Goal: Information Seeking & Learning: Learn about a topic

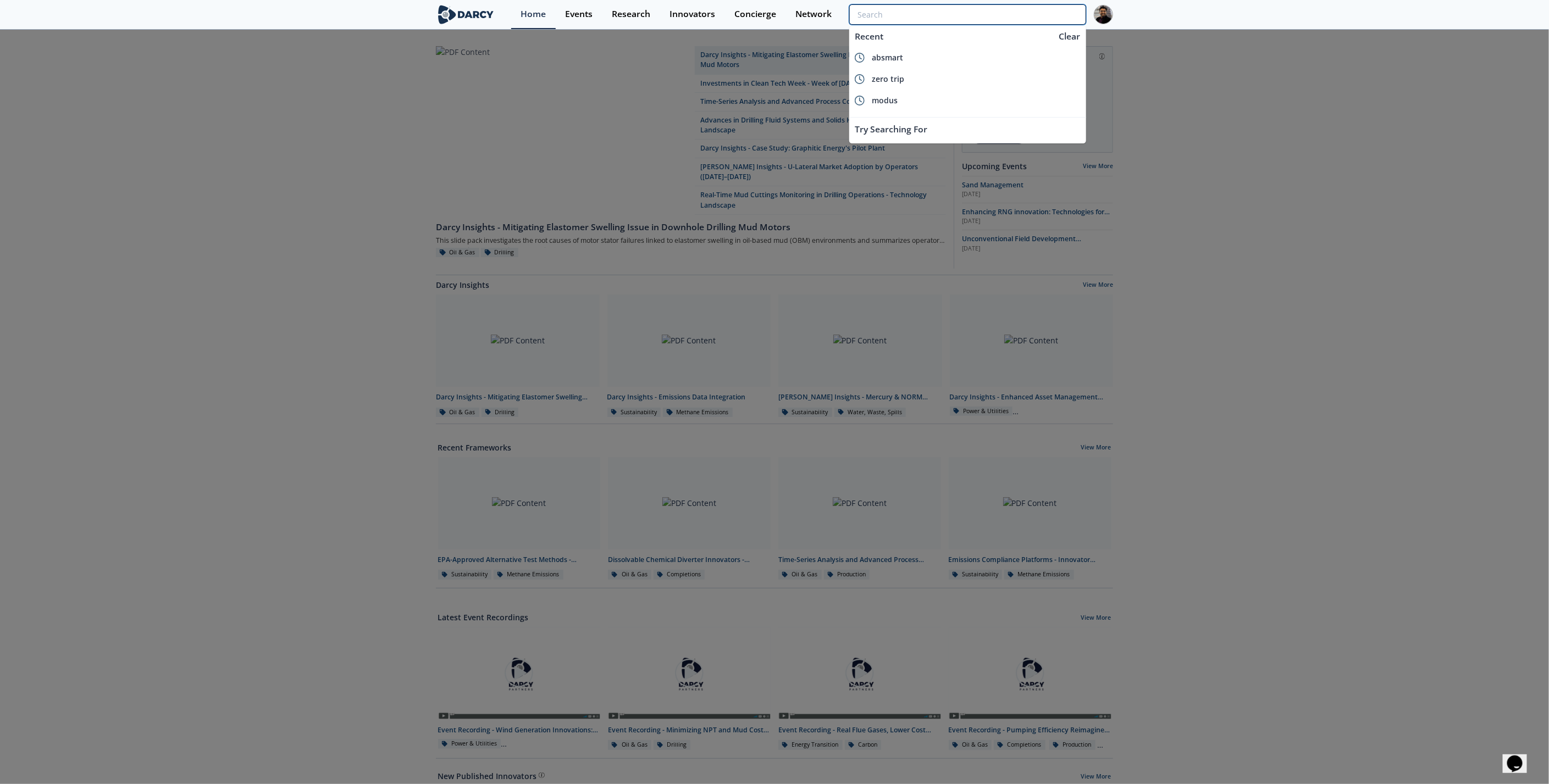
click at [1035, 16] on input "search" at bounding box center [967, 14] width 237 height 20
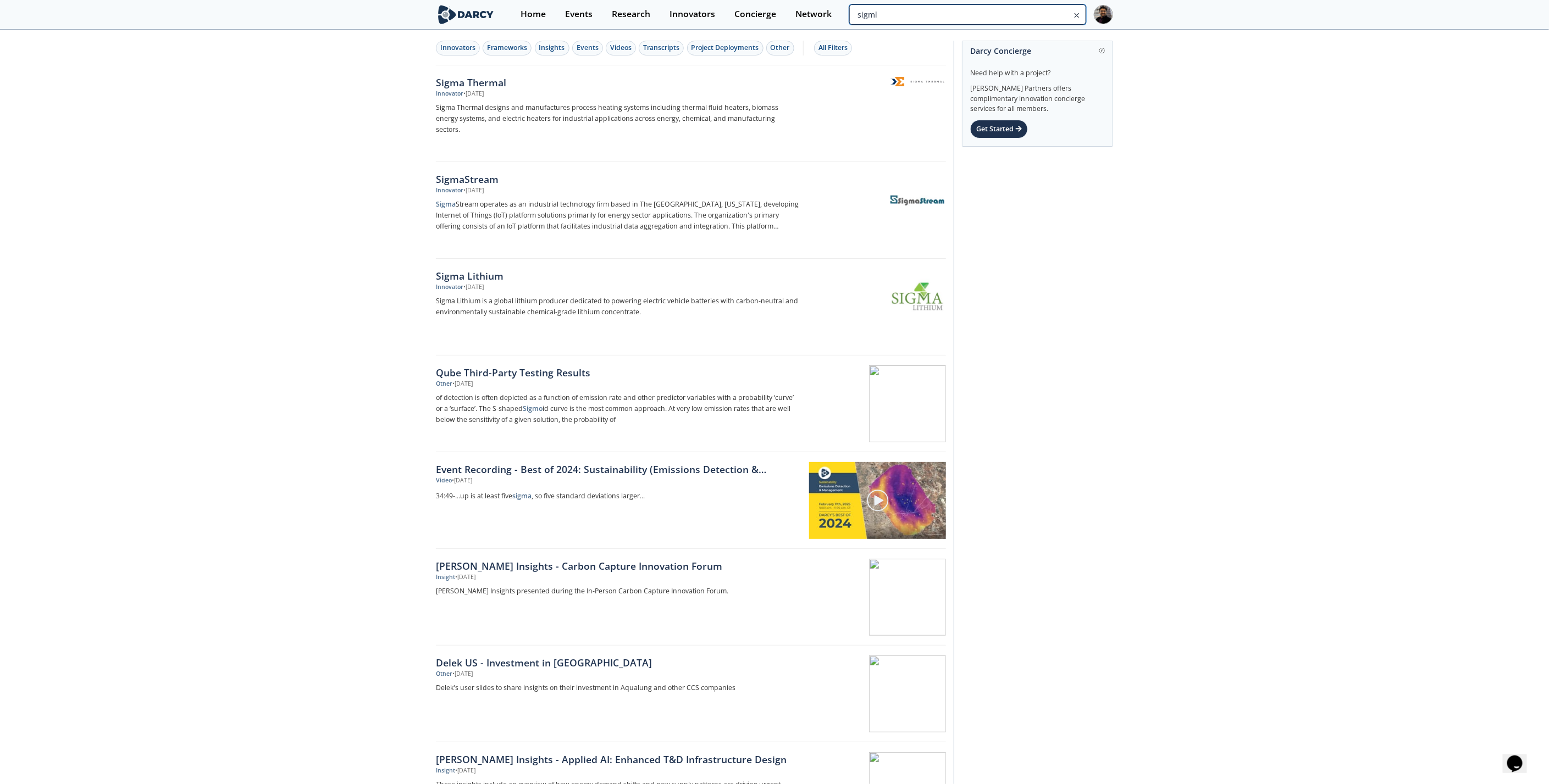
click at [1012, 10] on input "sigml" at bounding box center [967, 14] width 237 height 20
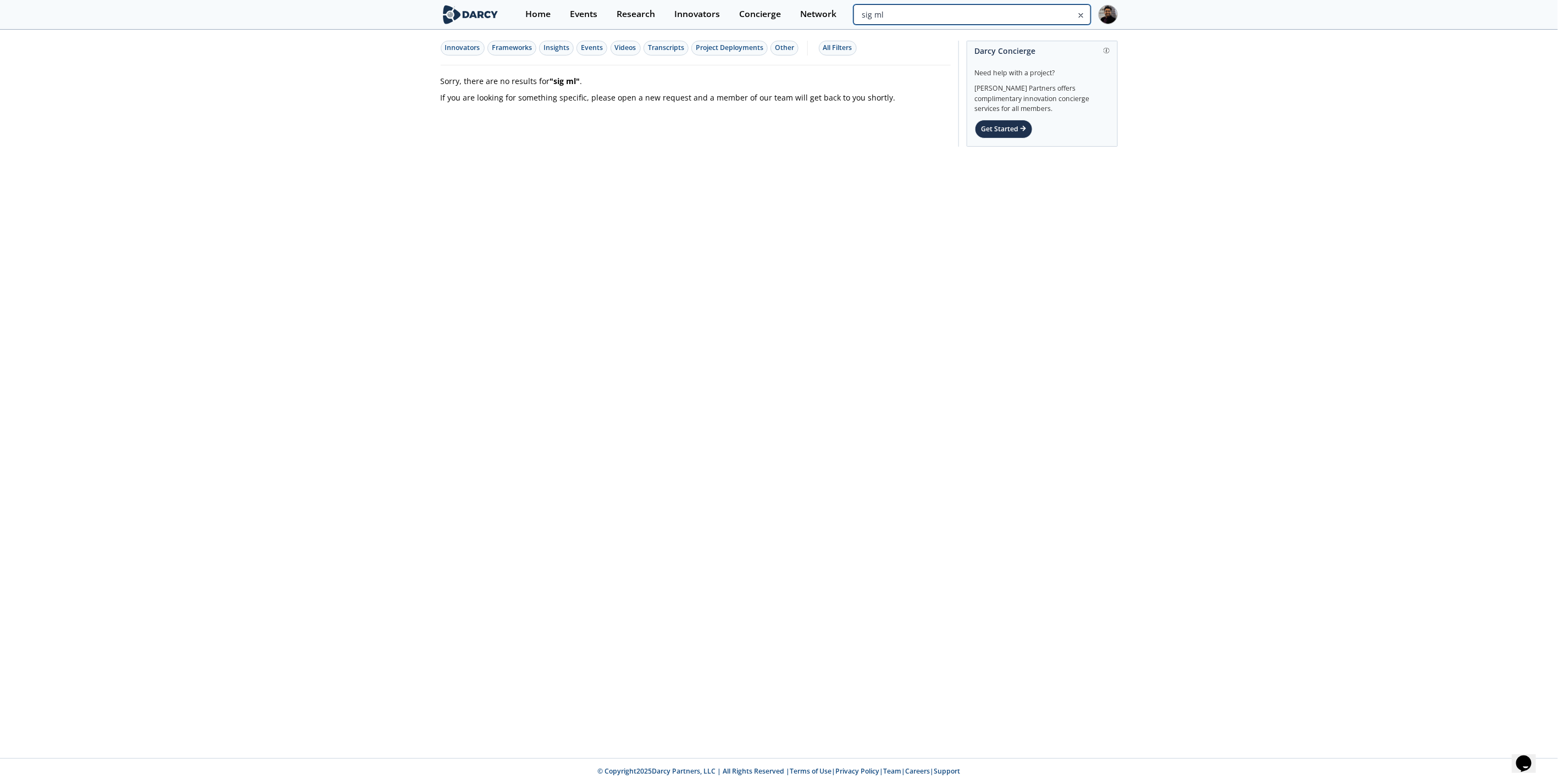
click at [1043, 18] on input "sig ml" at bounding box center [971, 14] width 237 height 20
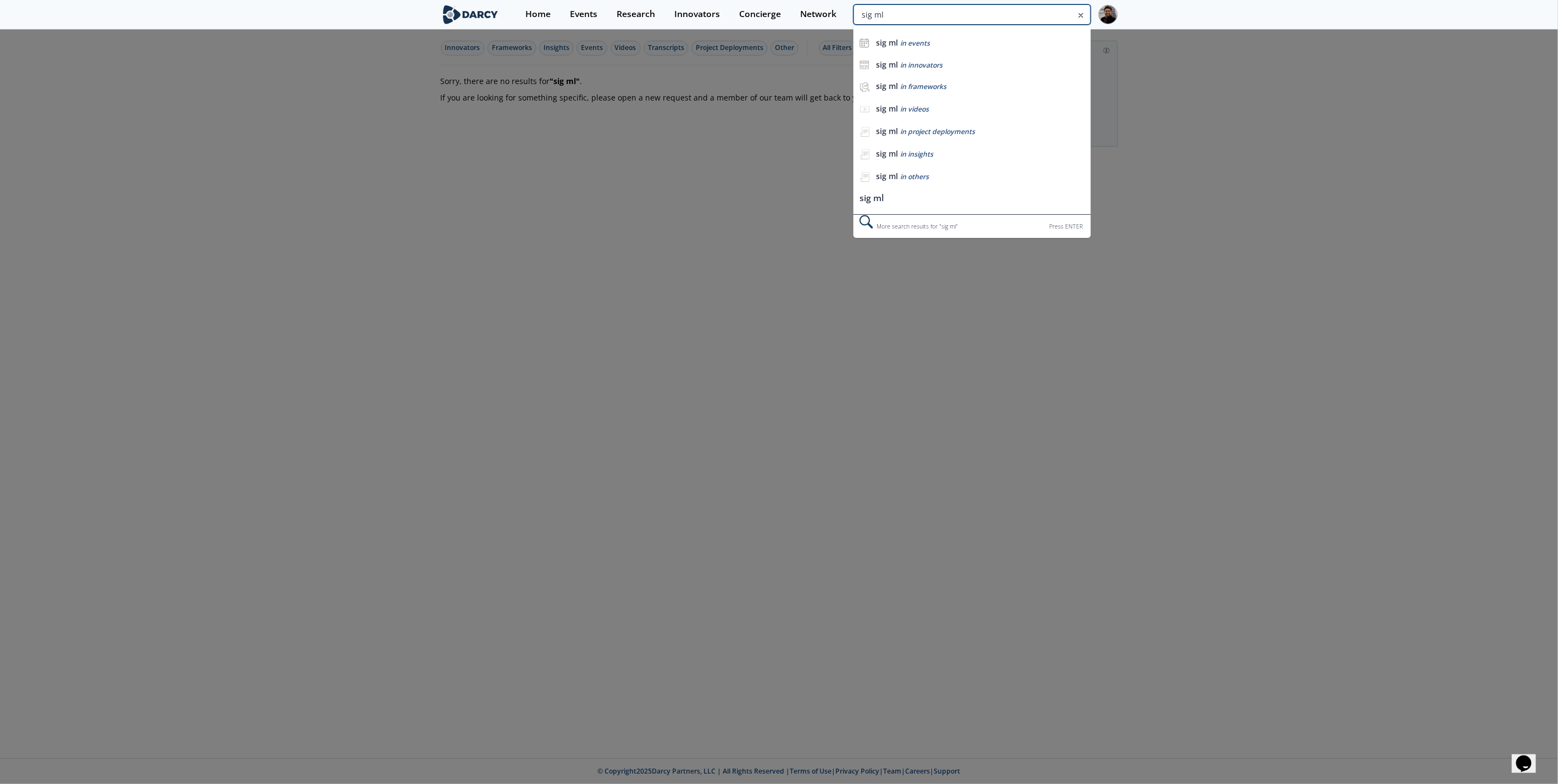
click at [1043, 18] on input "sig ml" at bounding box center [971, 14] width 237 height 20
type input "recon"
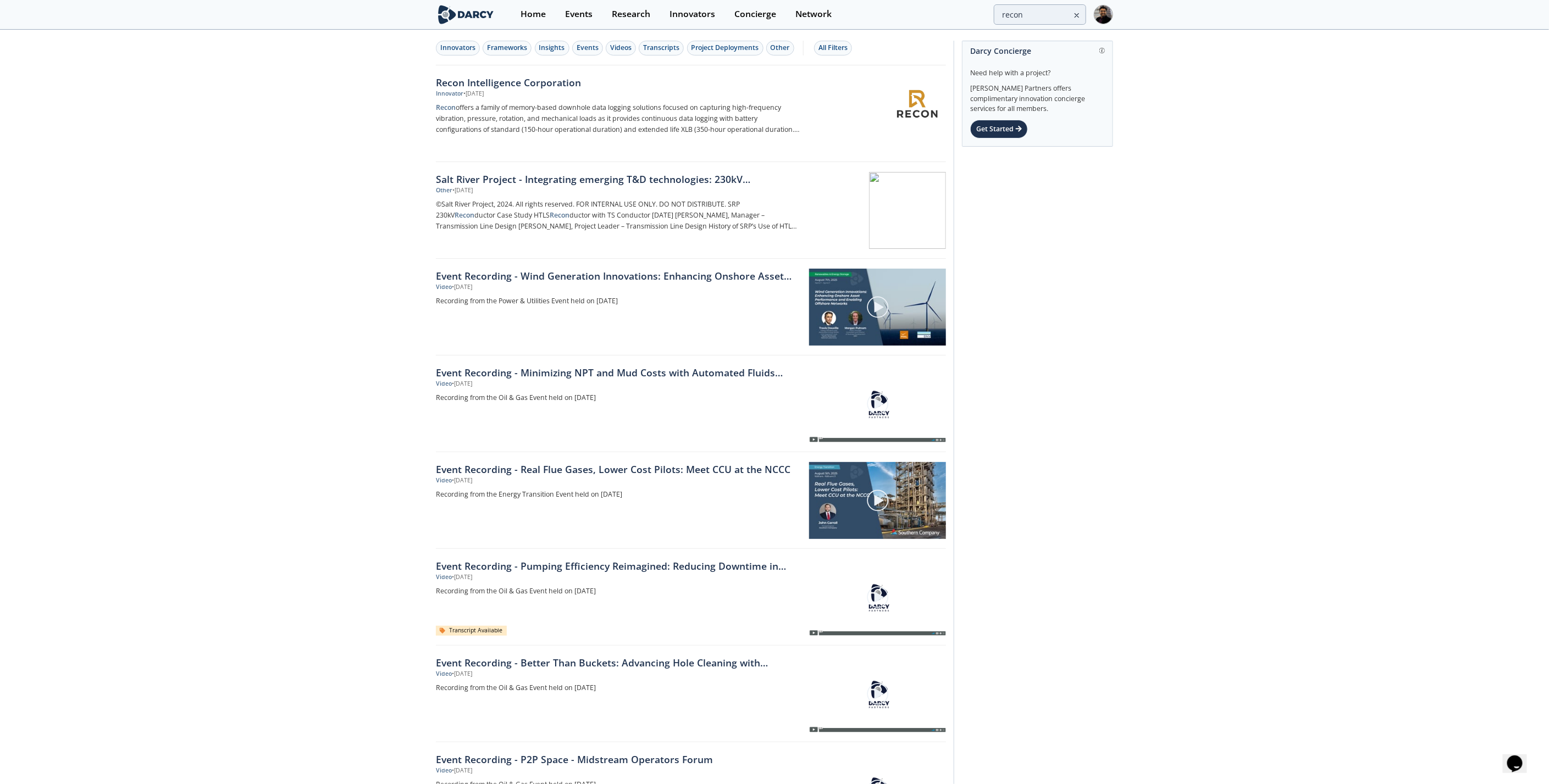
click at [549, 89] on div "Innovator • [DATE]" at bounding box center [618, 94] width 364 height 9
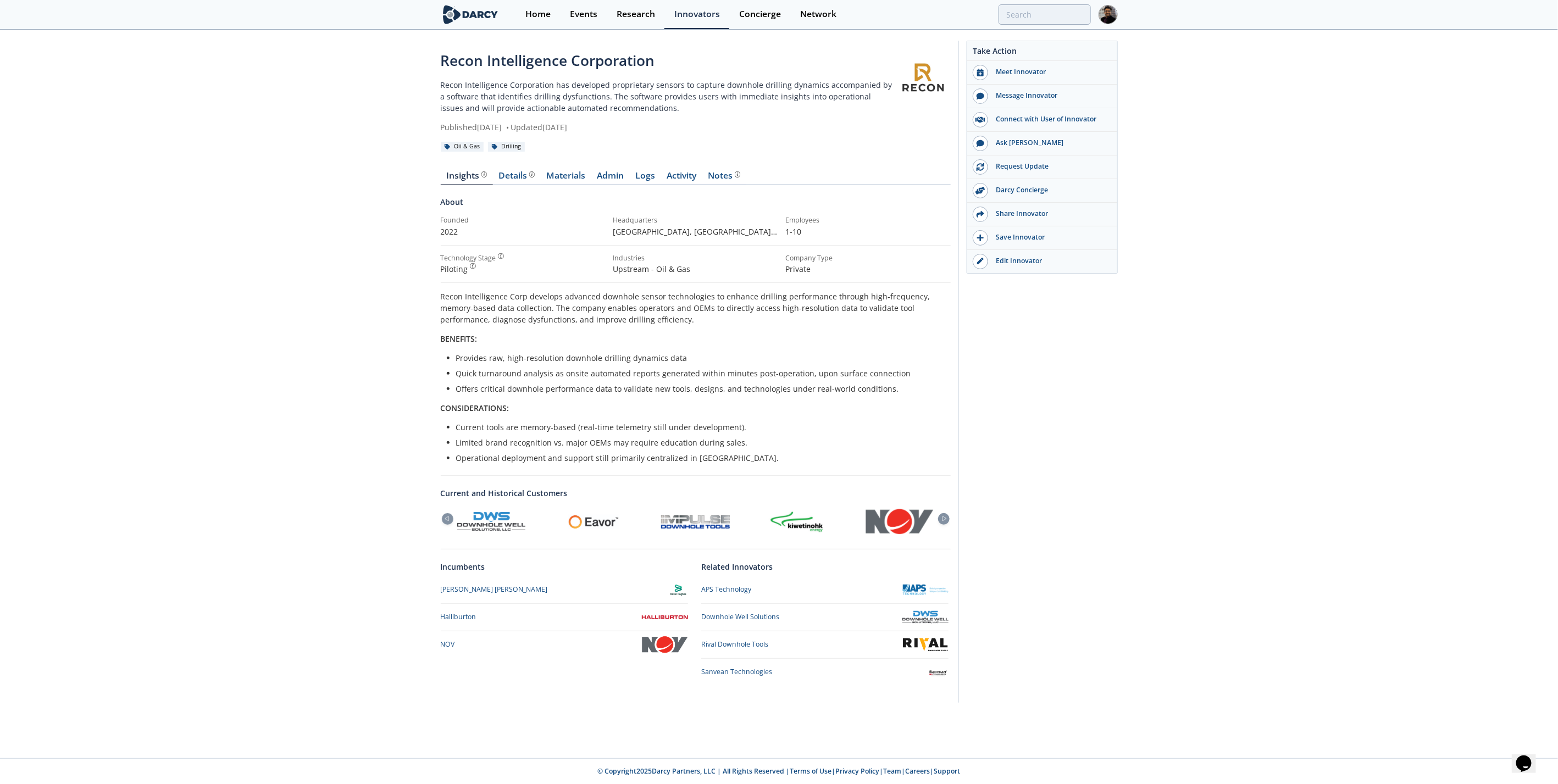
click at [524, 172] on div "Details" at bounding box center [516, 176] width 36 height 9
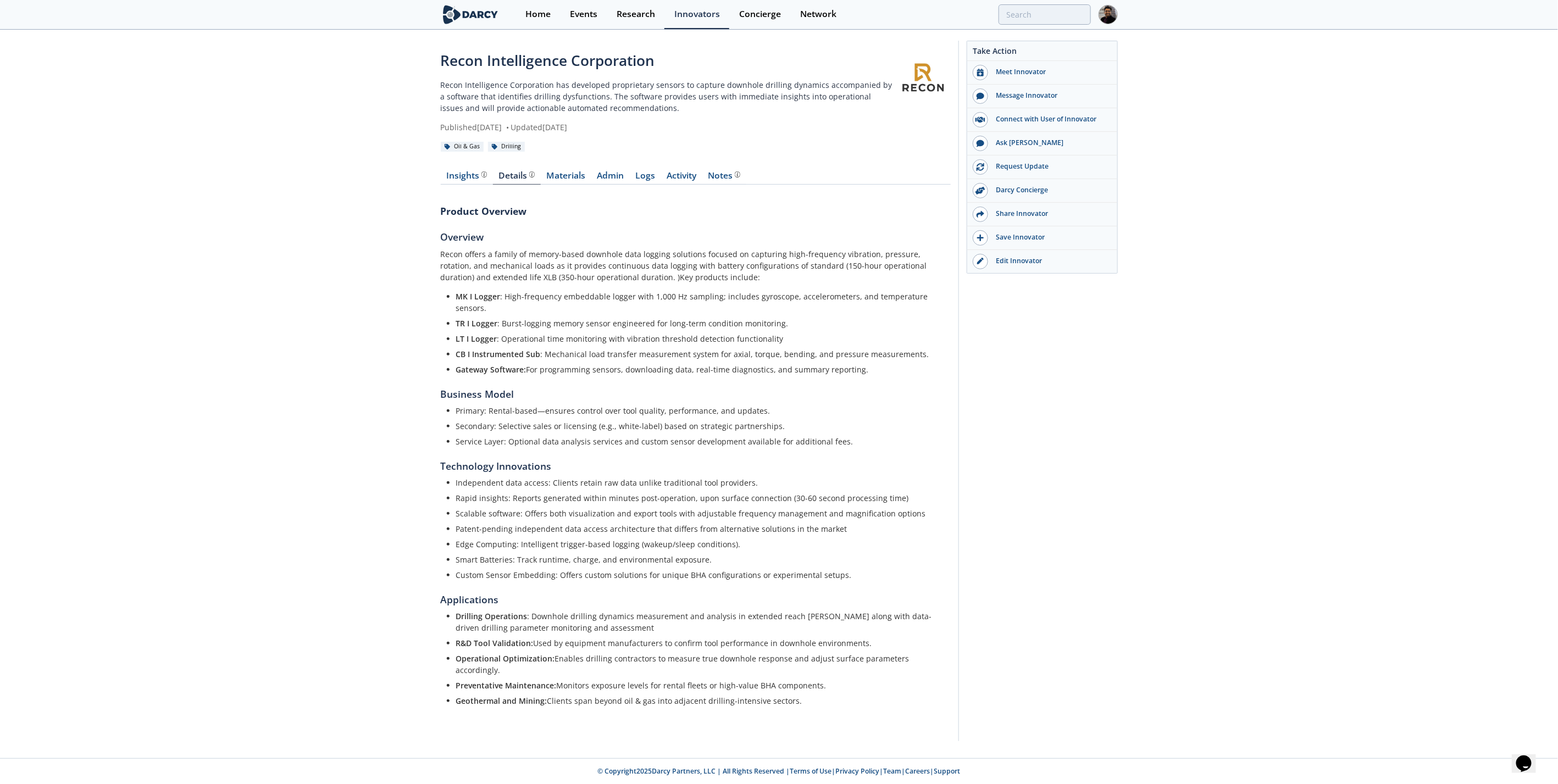
click at [1008, 261] on div "Edit Innovator" at bounding box center [1050, 261] width 123 height 10
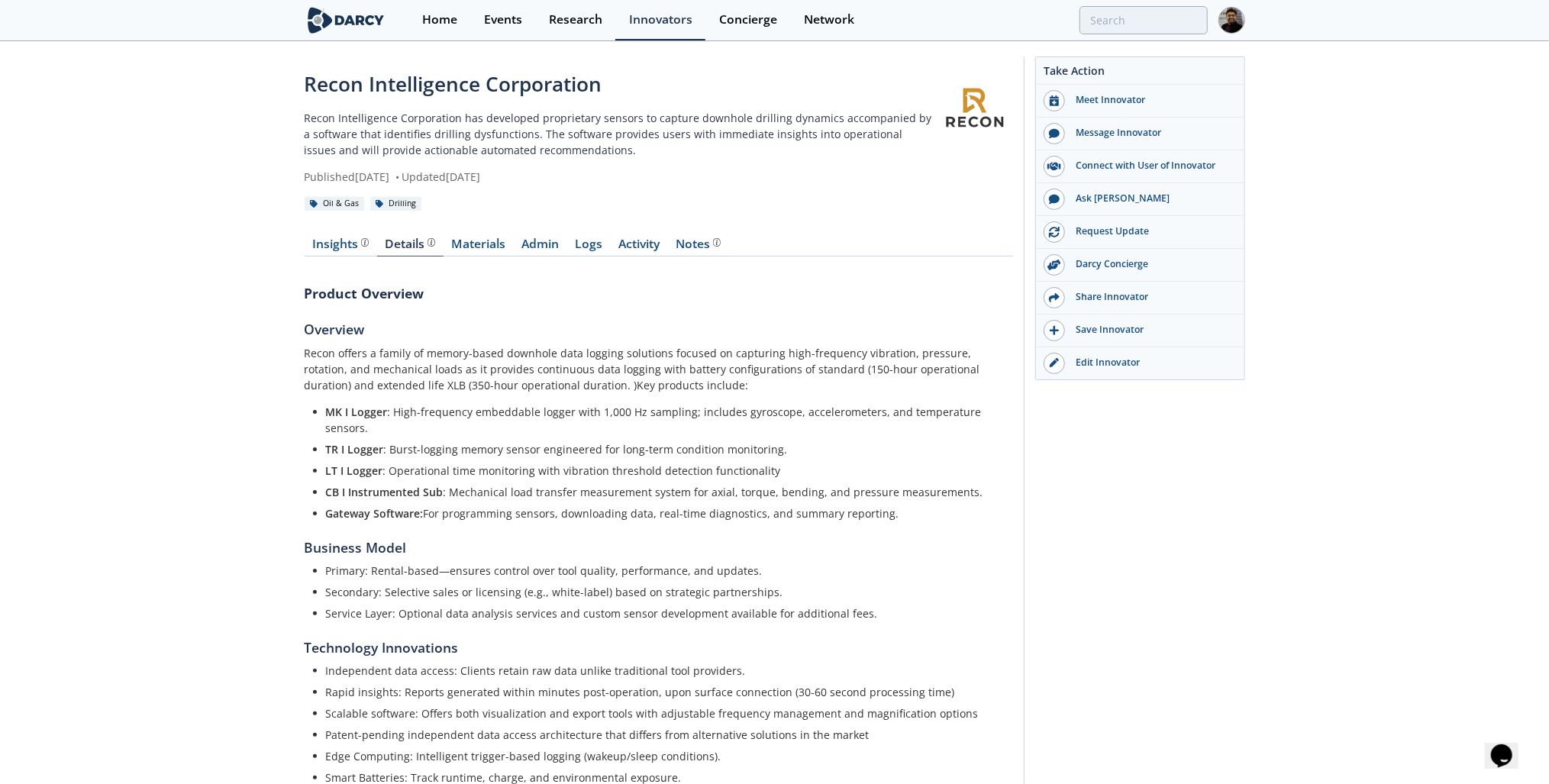
click at [336, 243] on div "Insights" at bounding box center [340, 244] width 56 height 12
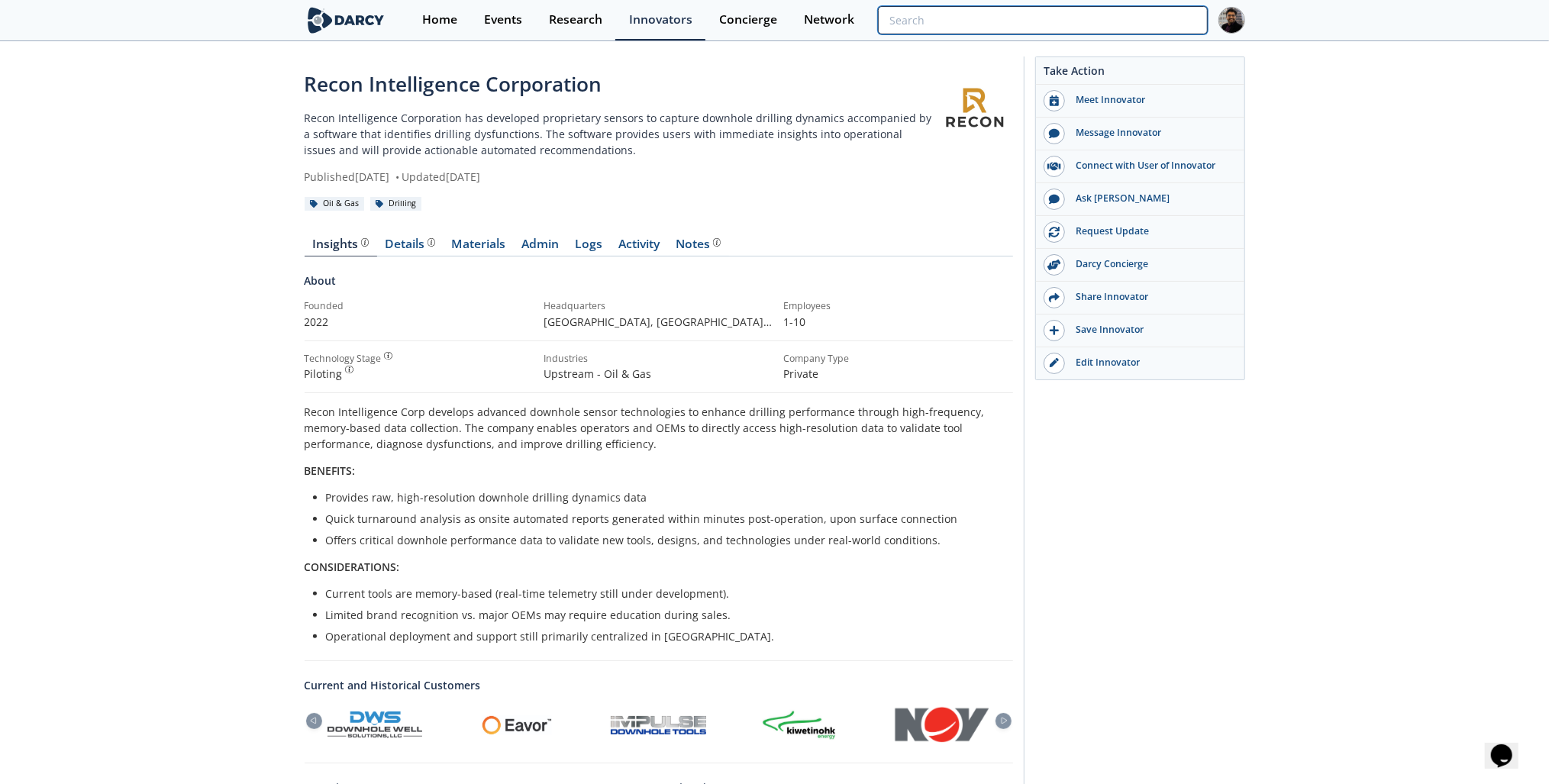
click at [1134, 25] on input "search" at bounding box center [1042, 20] width 329 height 28
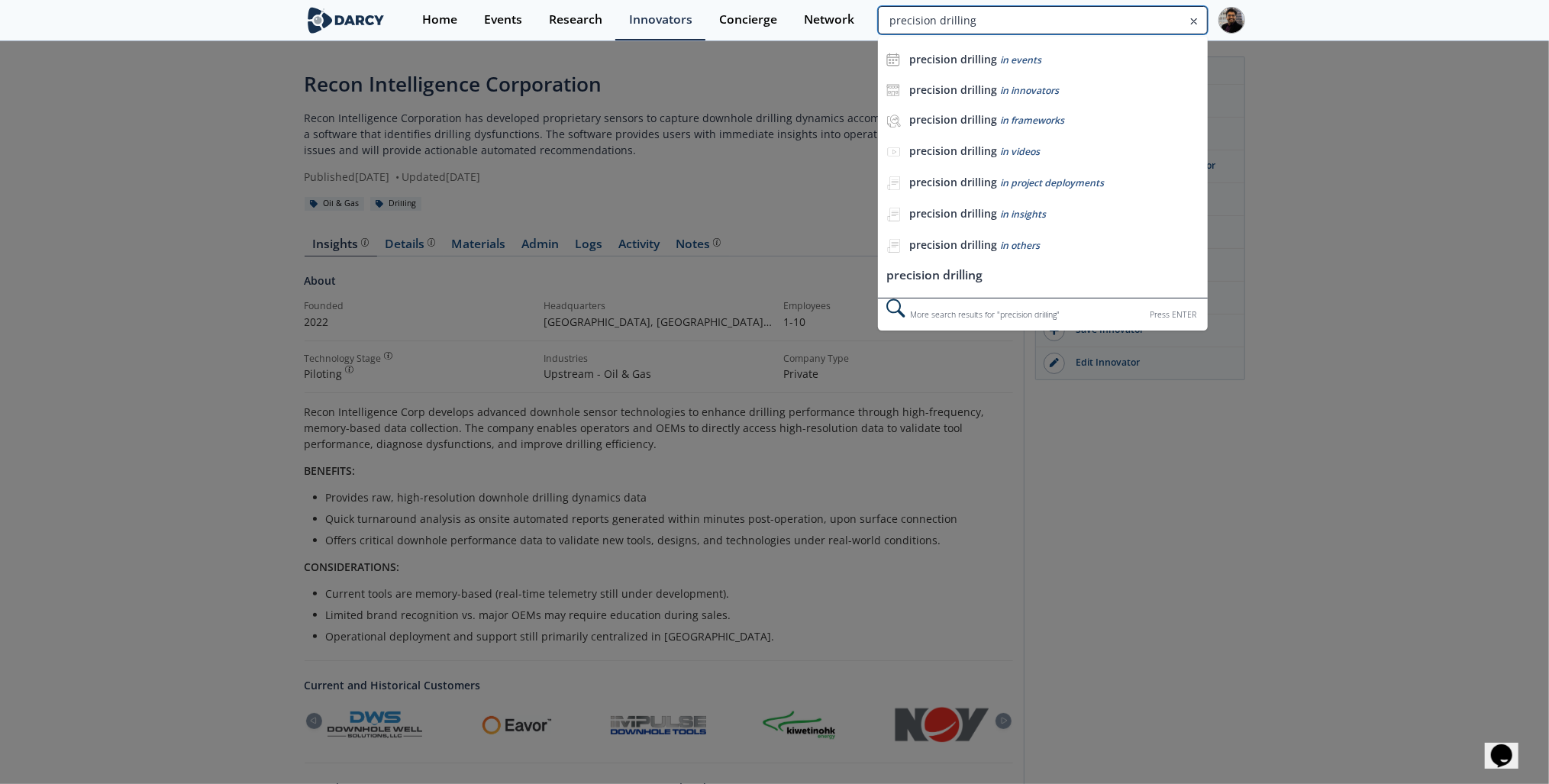
type input "precision drilling"
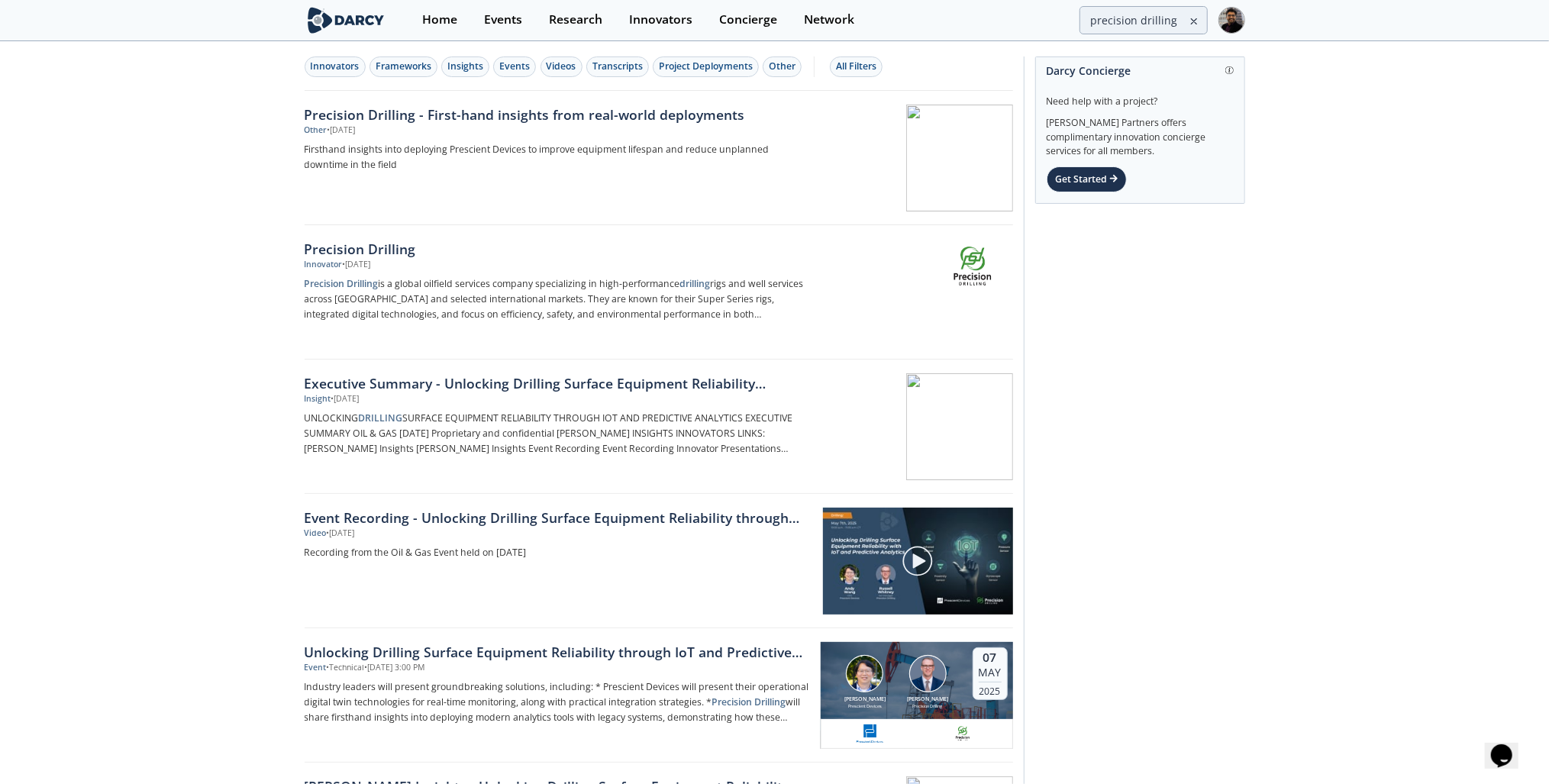
click at [593, 257] on div "Precision Drilling" at bounding box center [557, 248] width 506 height 20
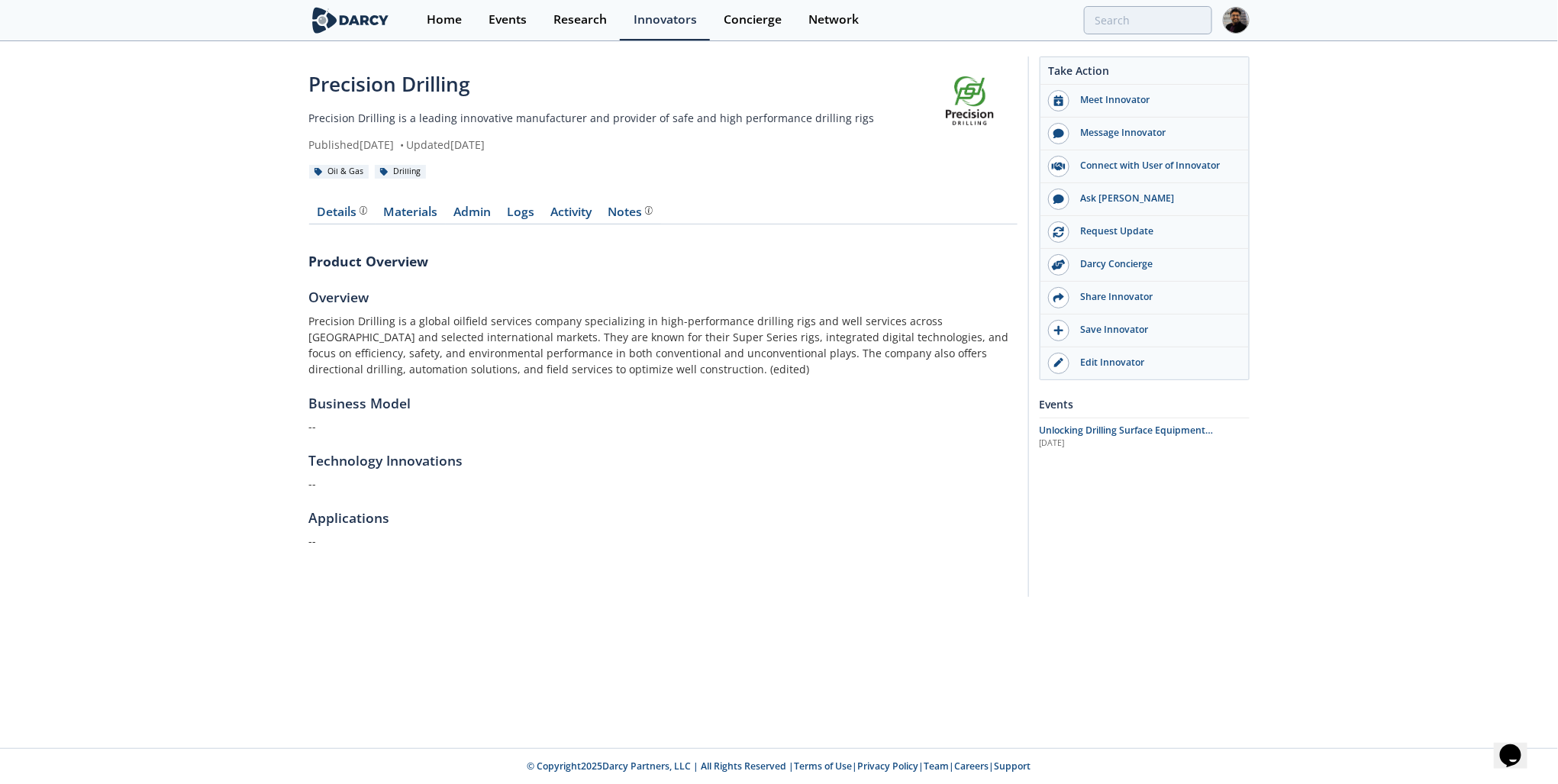
type input "precision drilling"
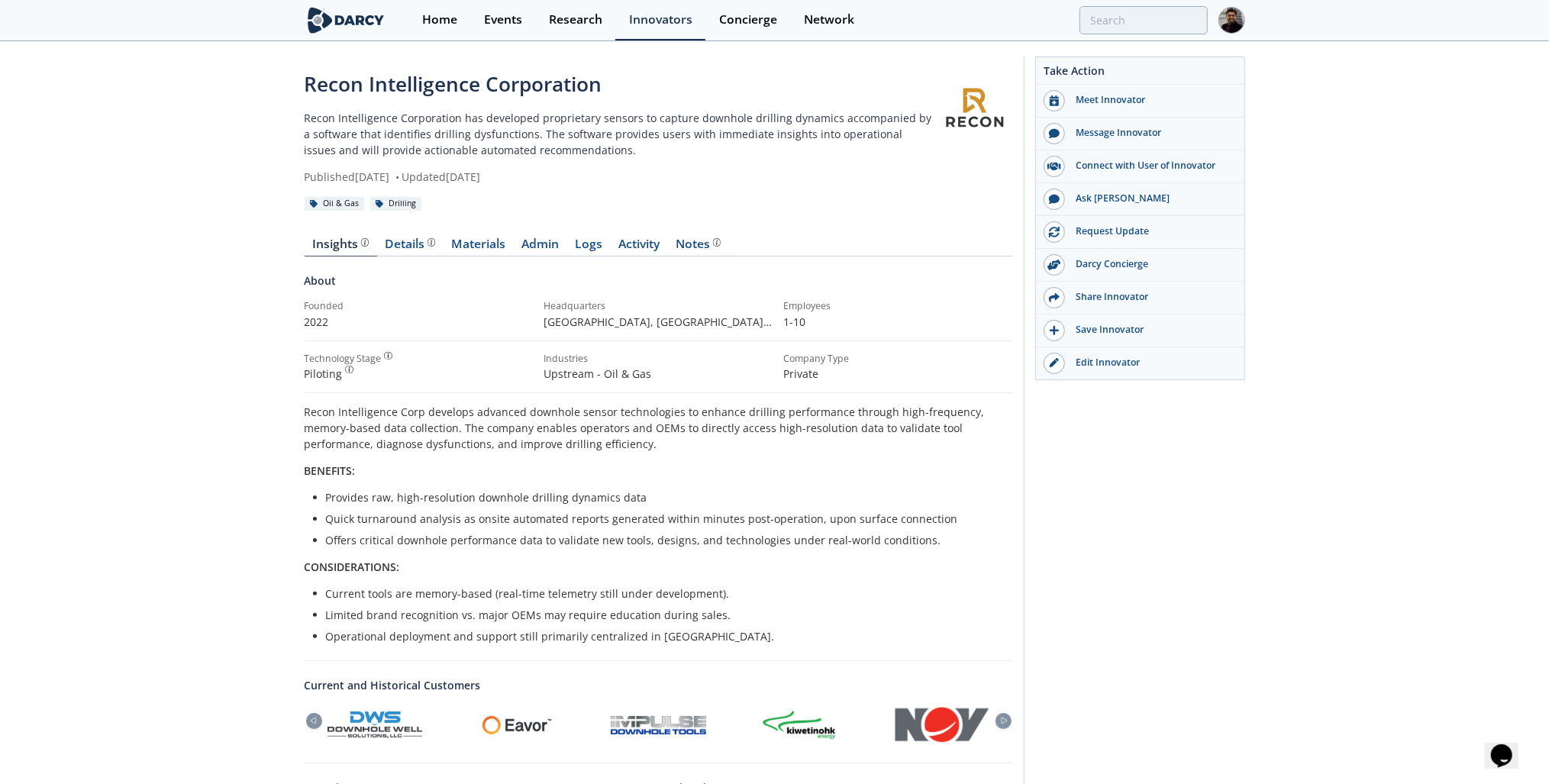
click at [410, 248] on div "Details" at bounding box center [410, 244] width 50 height 12
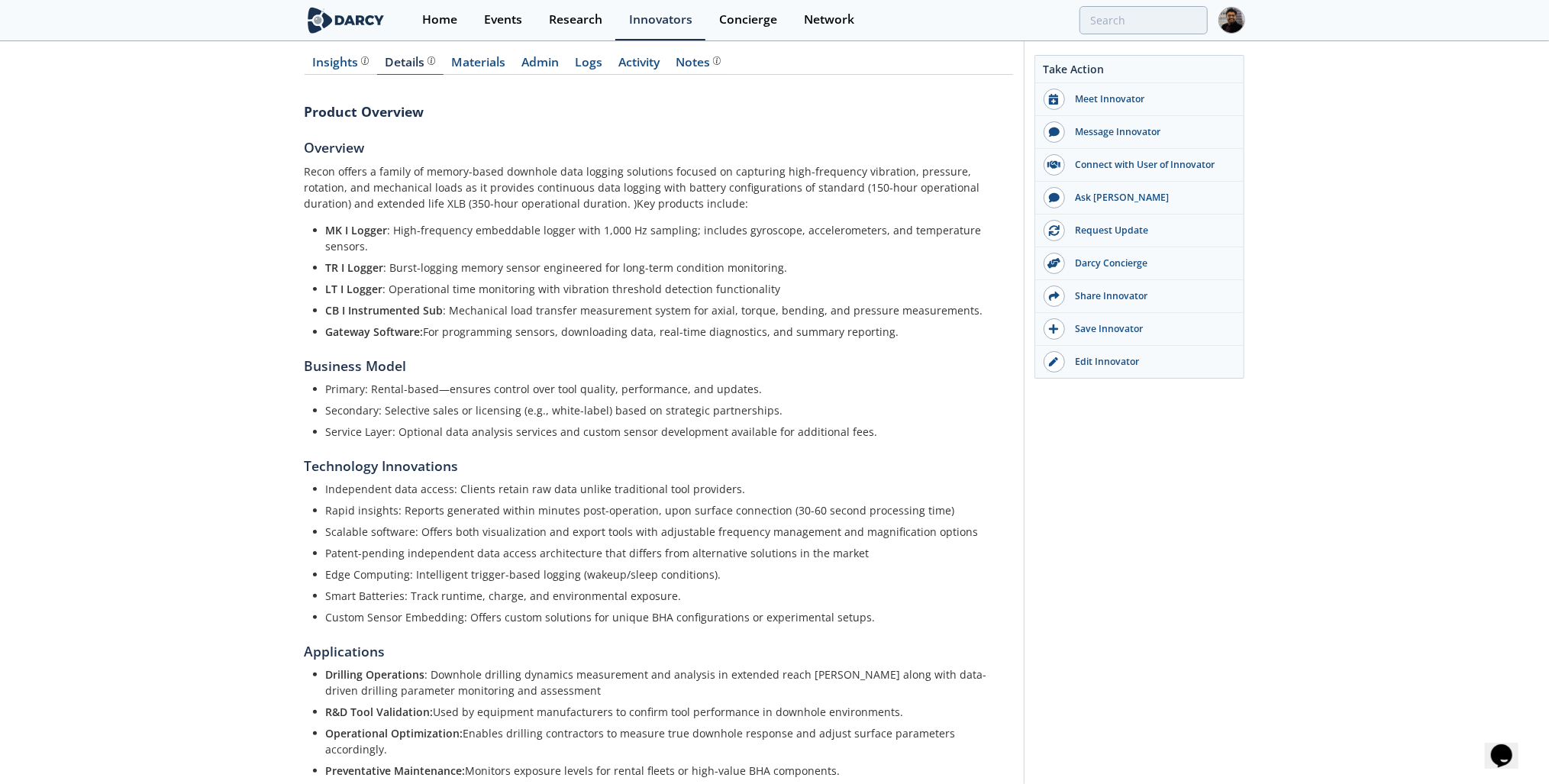
scroll to position [183, 0]
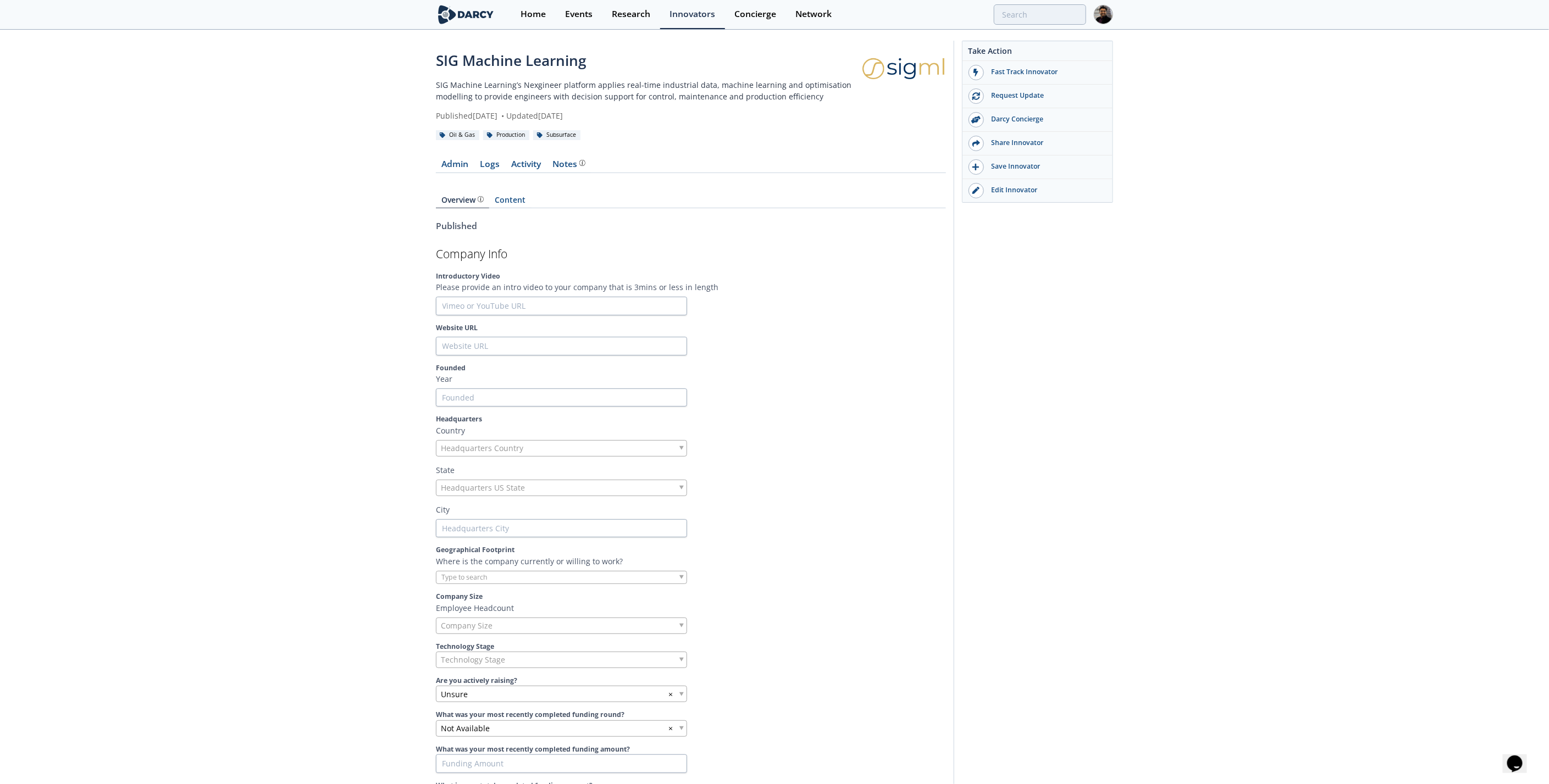
click at [1008, 190] on div "Edit Innovator" at bounding box center [1045, 190] width 123 height 10
